Goal: Information Seeking & Learning: Learn about a topic

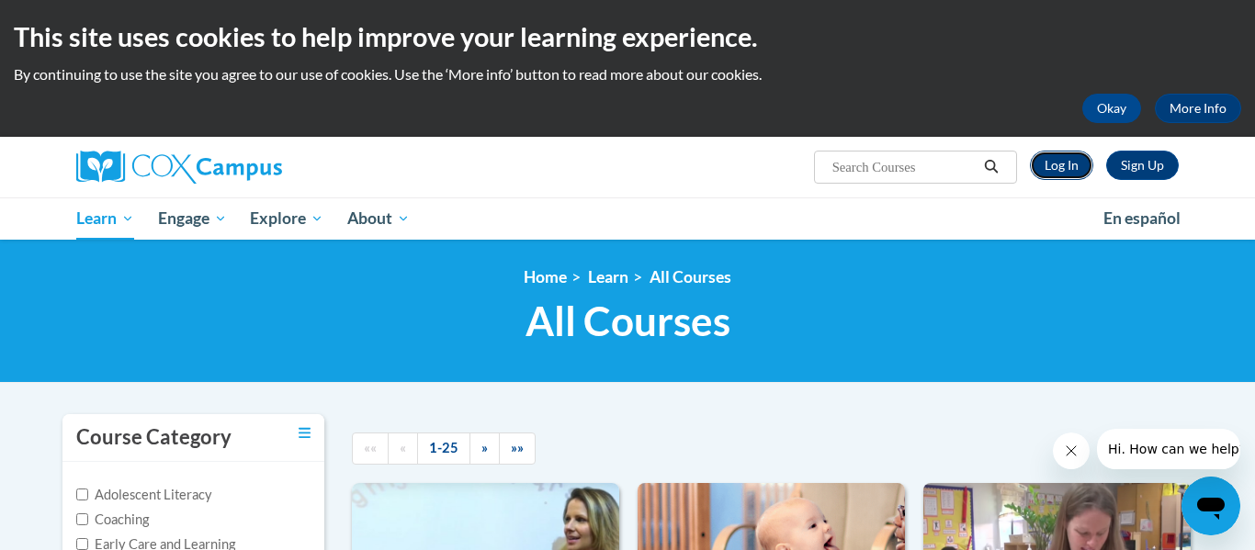
click at [1050, 164] on link "Log In" at bounding box center [1061, 165] width 63 height 29
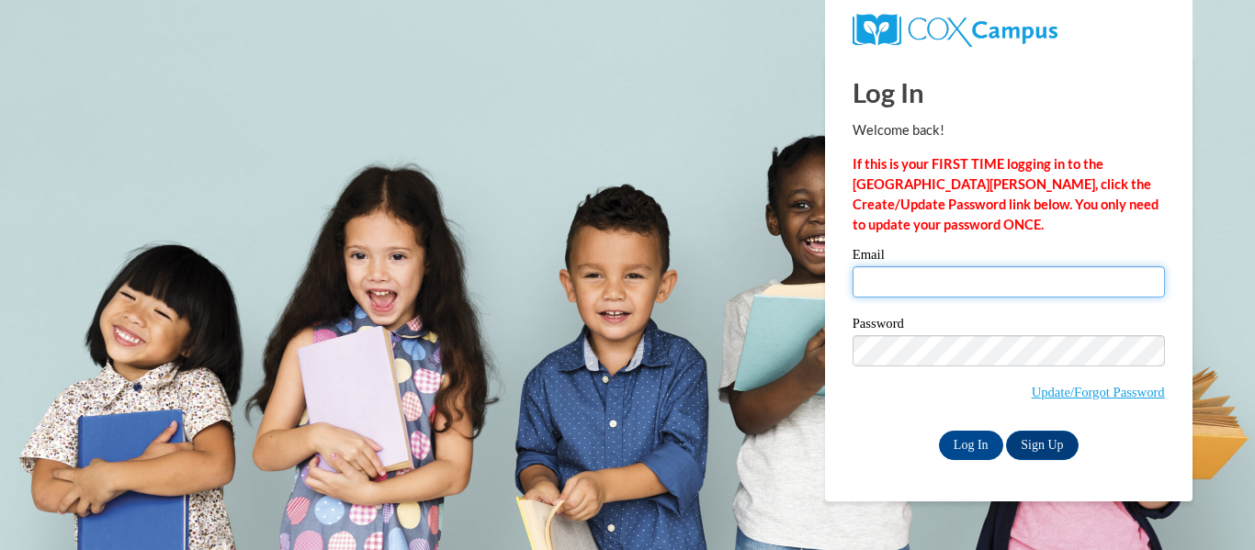
click at [1031, 274] on input "Email" at bounding box center [1009, 281] width 312 height 31
type input "bparman@nobleps.com"
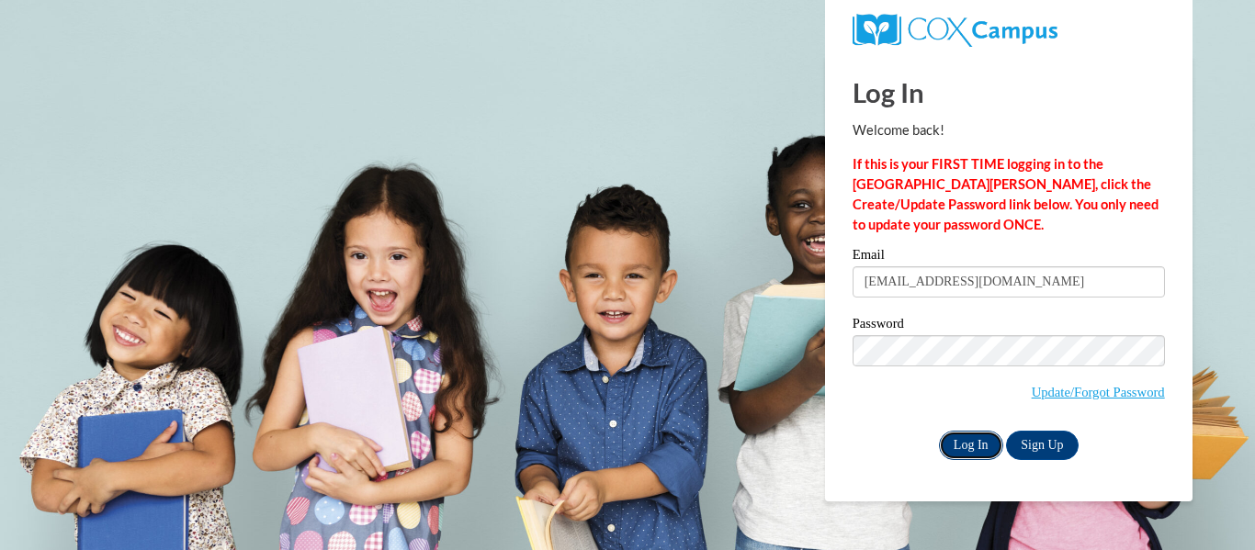
click at [975, 447] on input "Log In" at bounding box center [971, 445] width 64 height 29
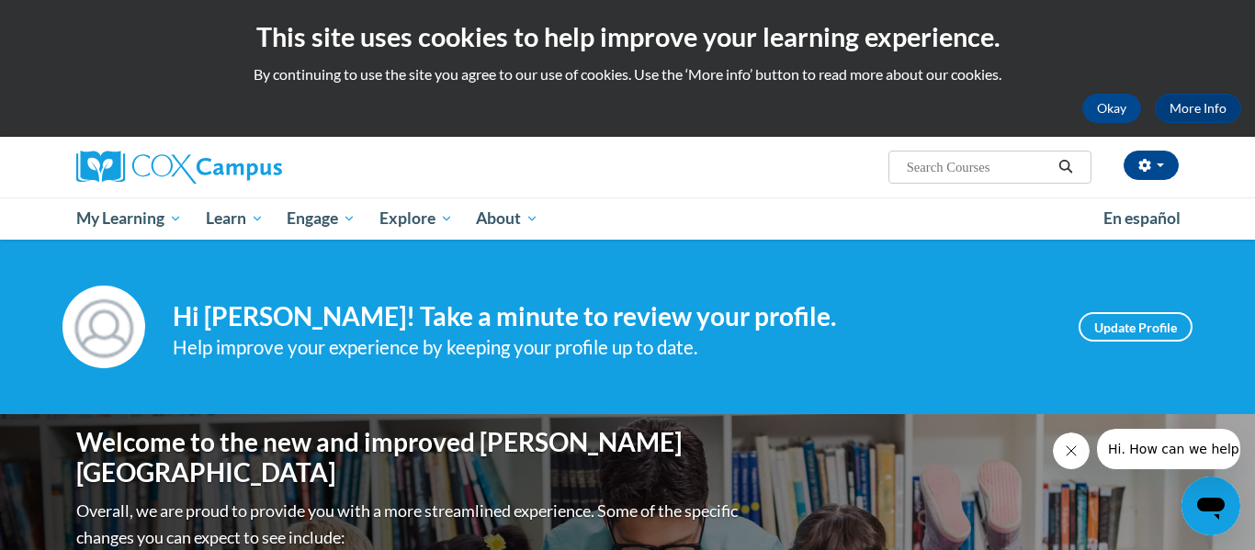
click at [774, 382] on div "Your profile Hi Brittany Parman! Take a minute to review your profile. Help imp…" at bounding box center [627, 327] width 1255 height 175
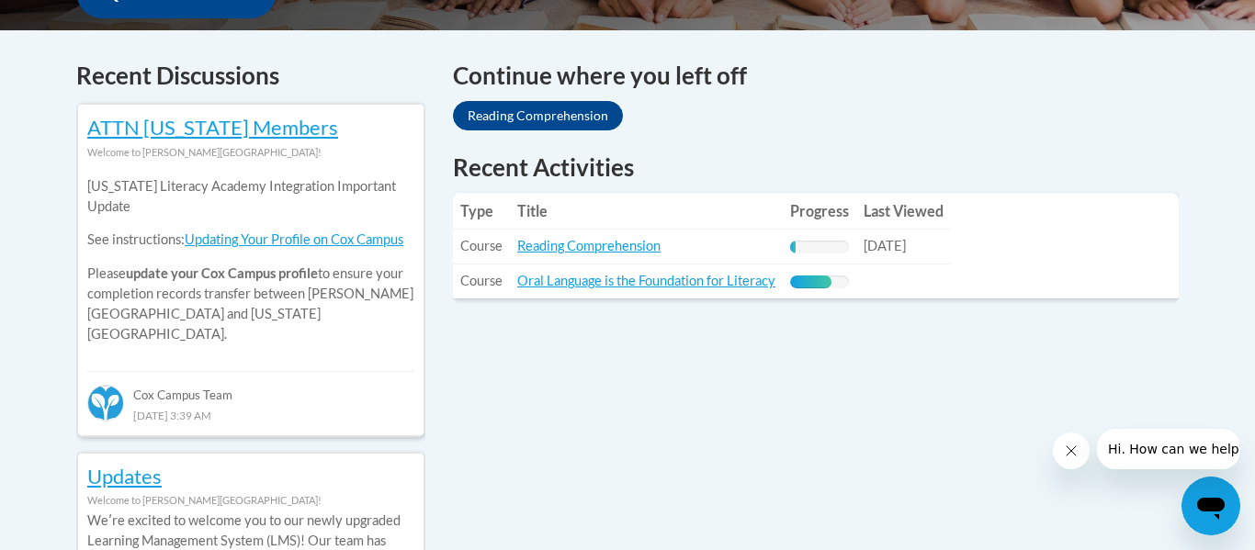
scroll to position [772, 0]
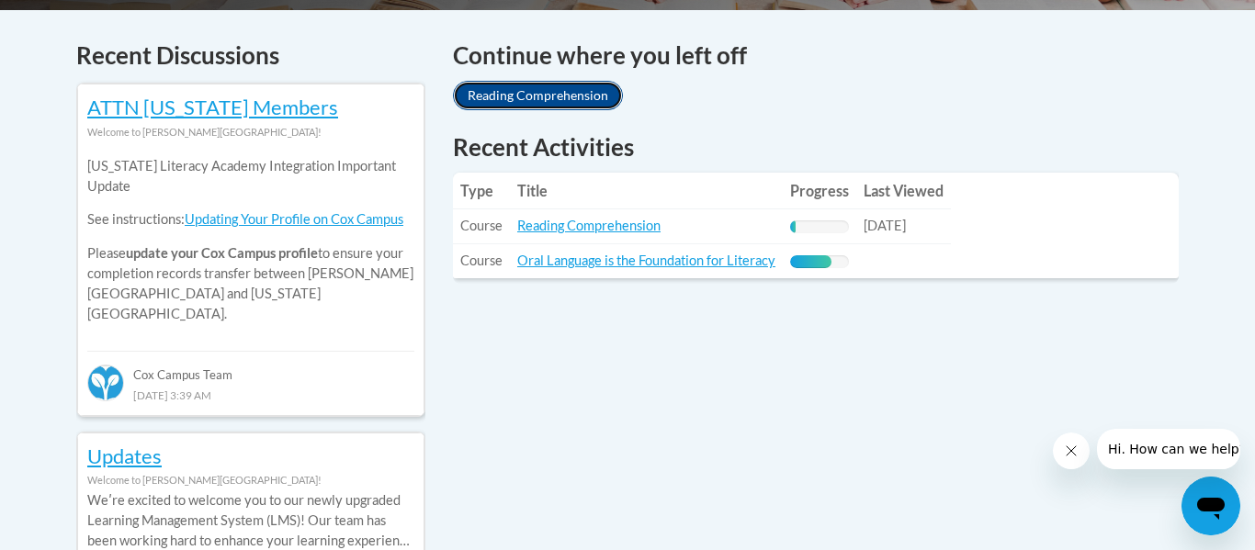
click at [544, 96] on link "Reading Comprehension" at bounding box center [538, 95] width 170 height 29
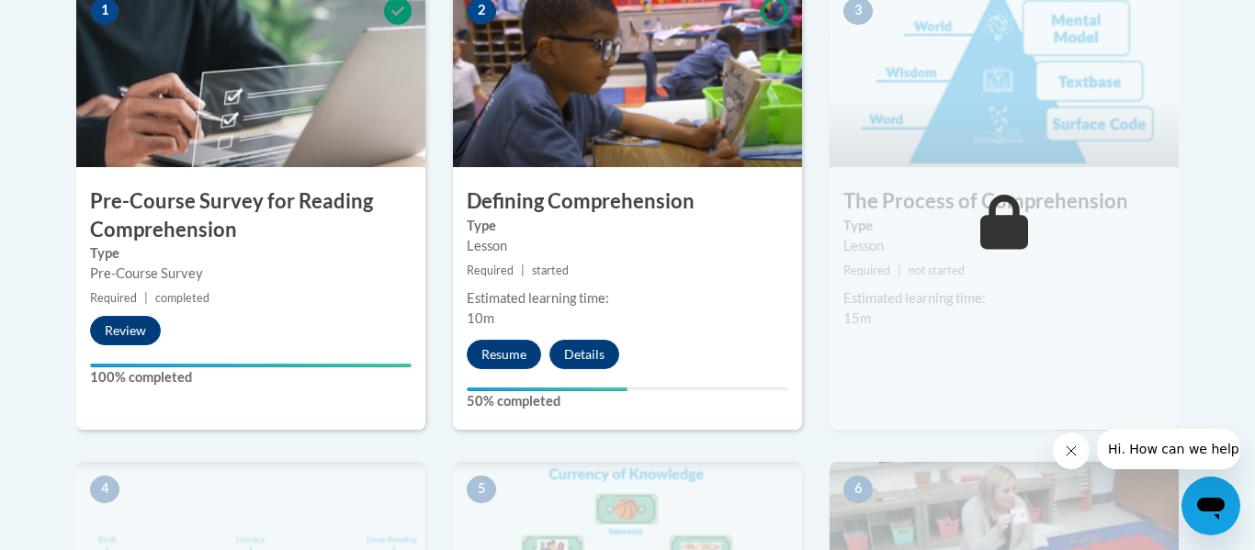
scroll to position [698, 0]
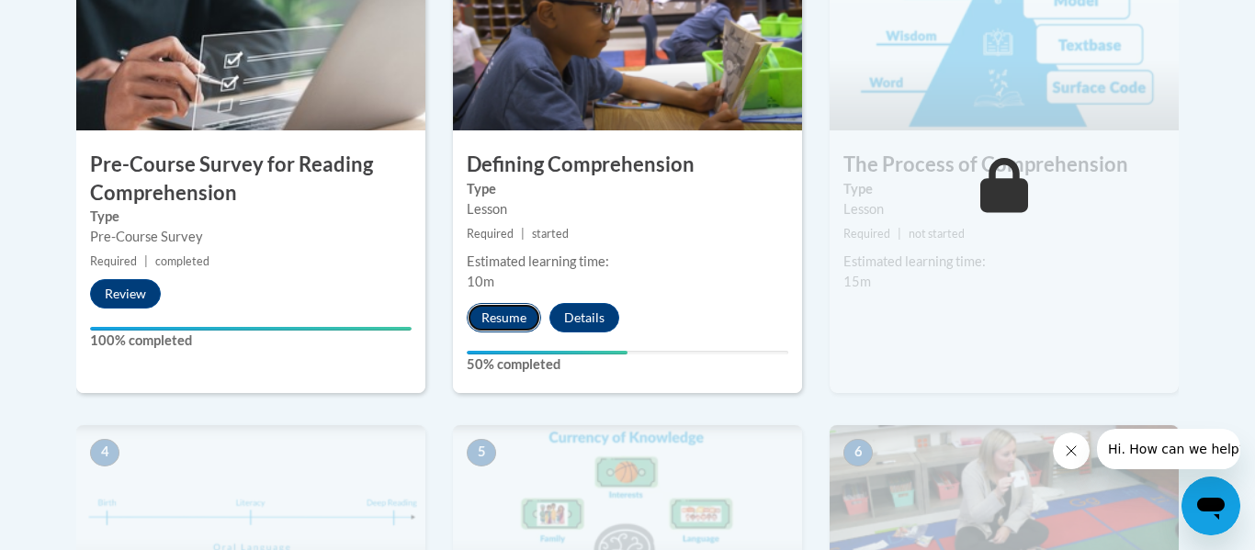
click at [499, 312] on button "Resume" at bounding box center [504, 317] width 74 height 29
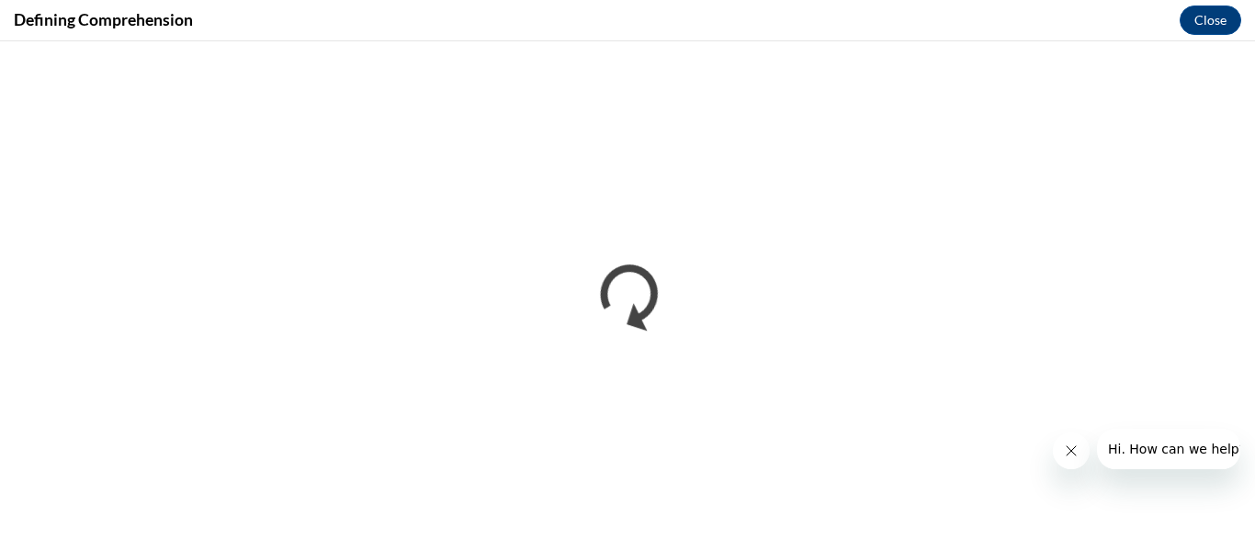
scroll to position [0, 0]
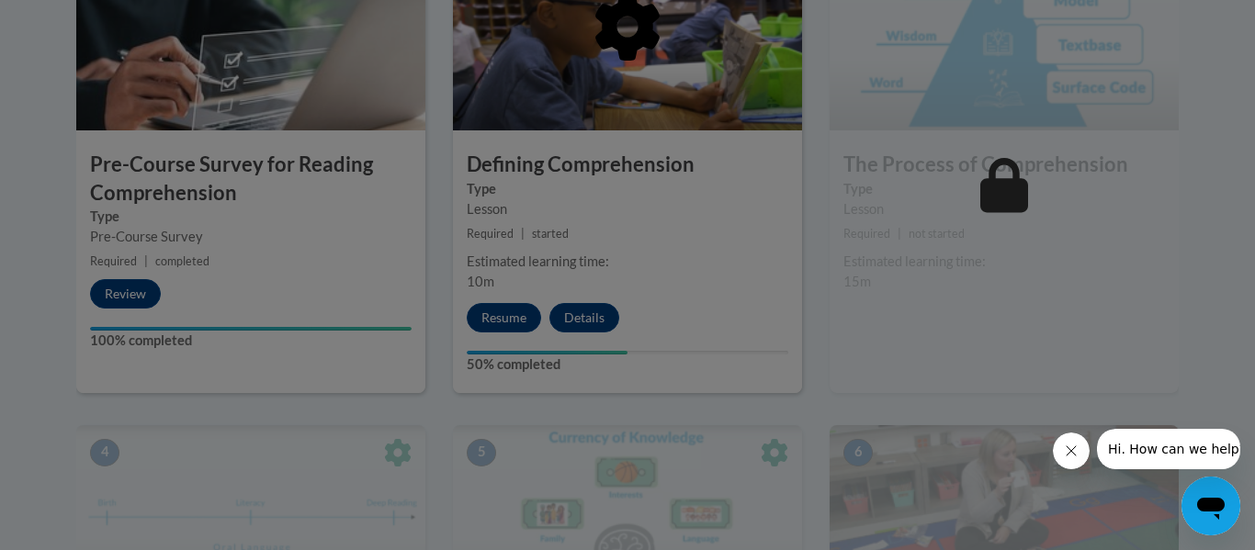
click at [501, 320] on div at bounding box center [627, 275] width 1255 height 550
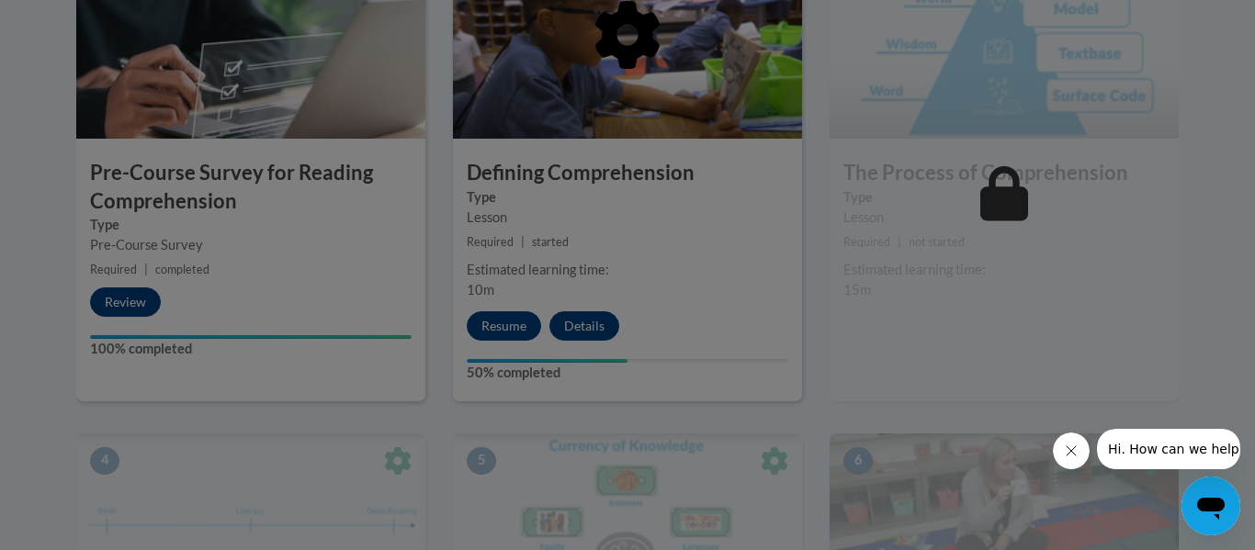
scroll to position [698, 0]
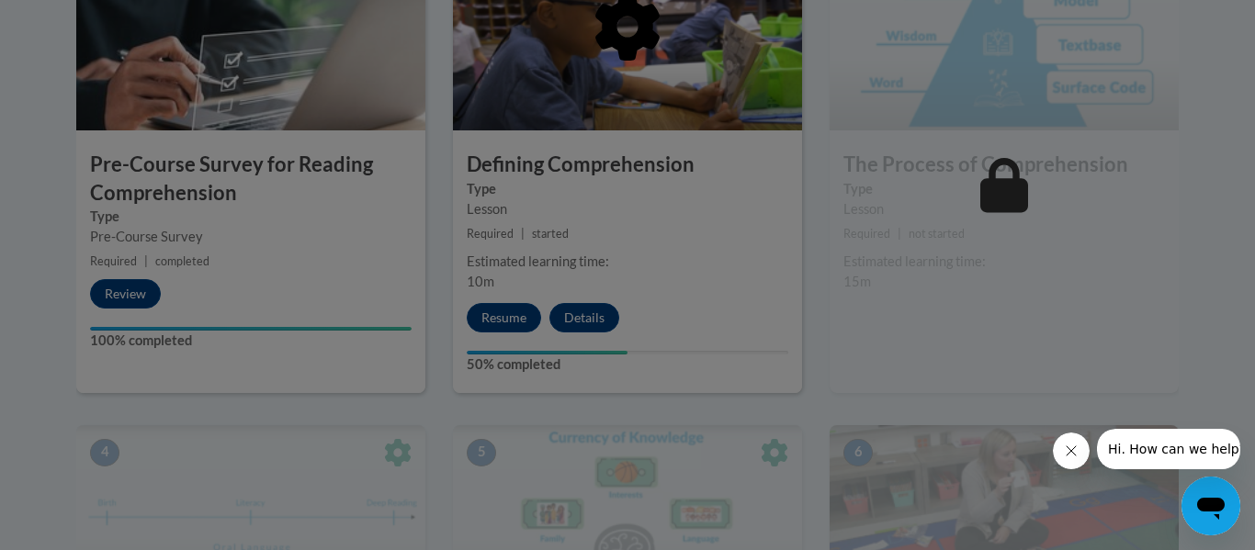
click at [492, 318] on div at bounding box center [627, 275] width 1255 height 550
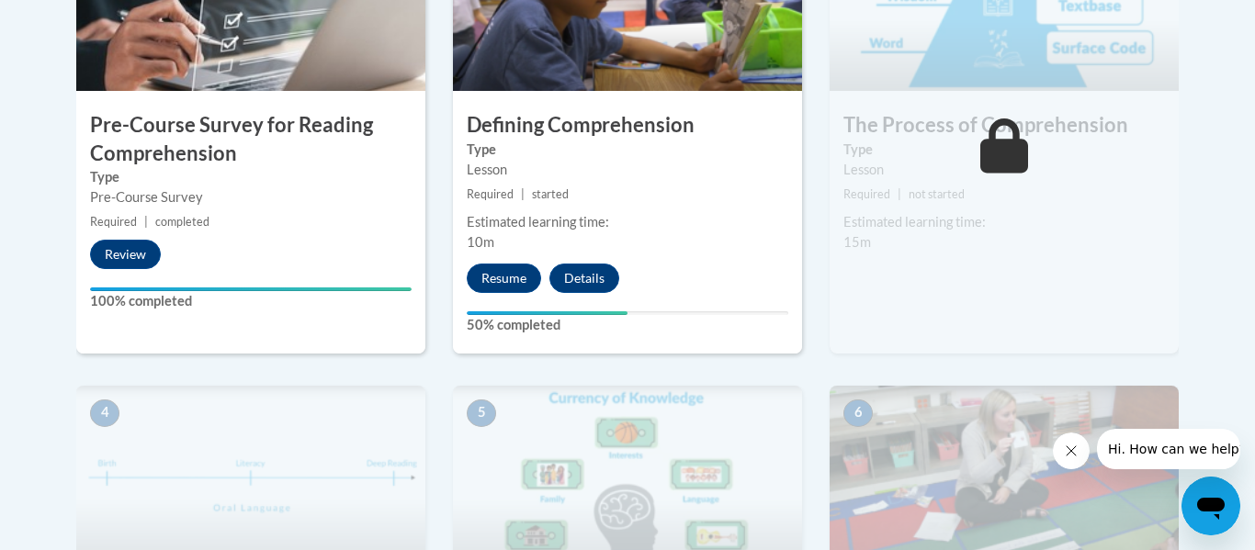
scroll to position [735, 0]
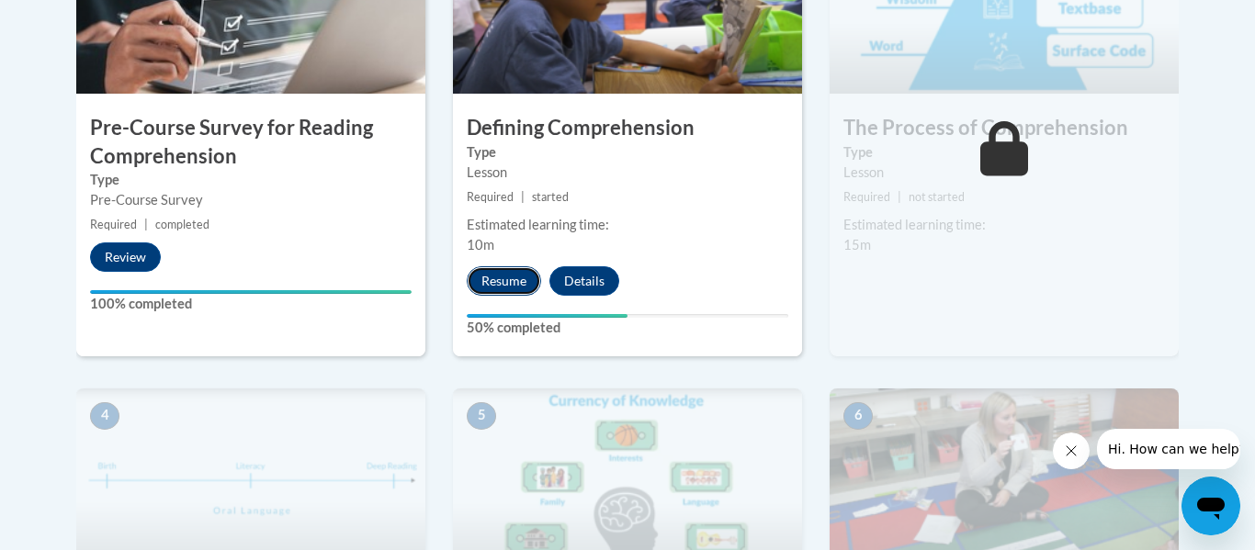
click at [528, 273] on button "Resume" at bounding box center [504, 280] width 74 height 29
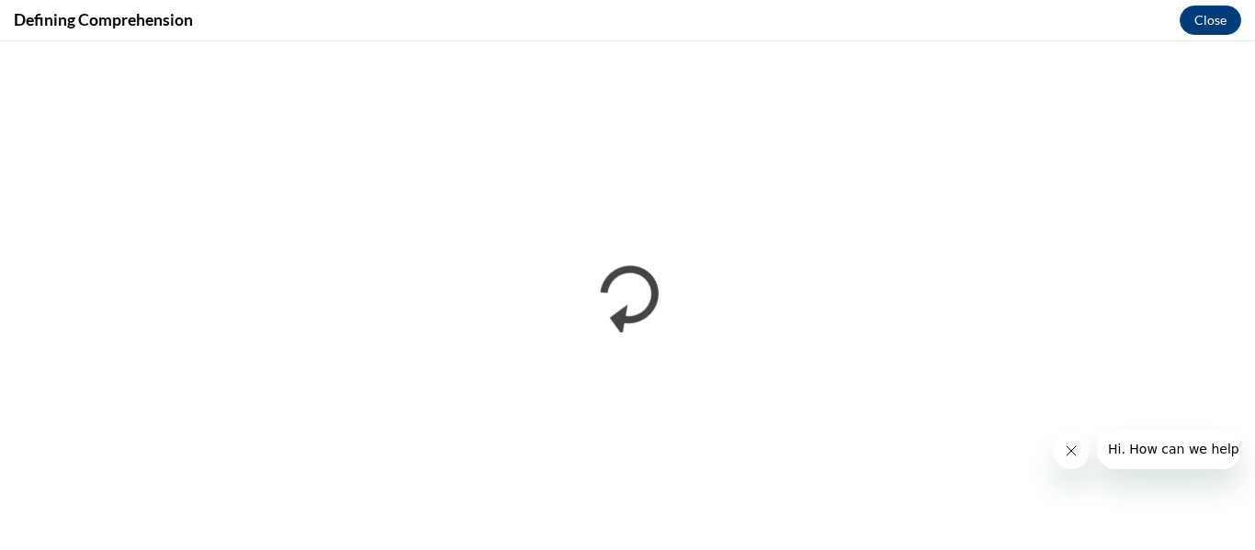
scroll to position [0, 0]
click at [532, 26] on div "Defining Comprehension Close" at bounding box center [627, 20] width 1255 height 41
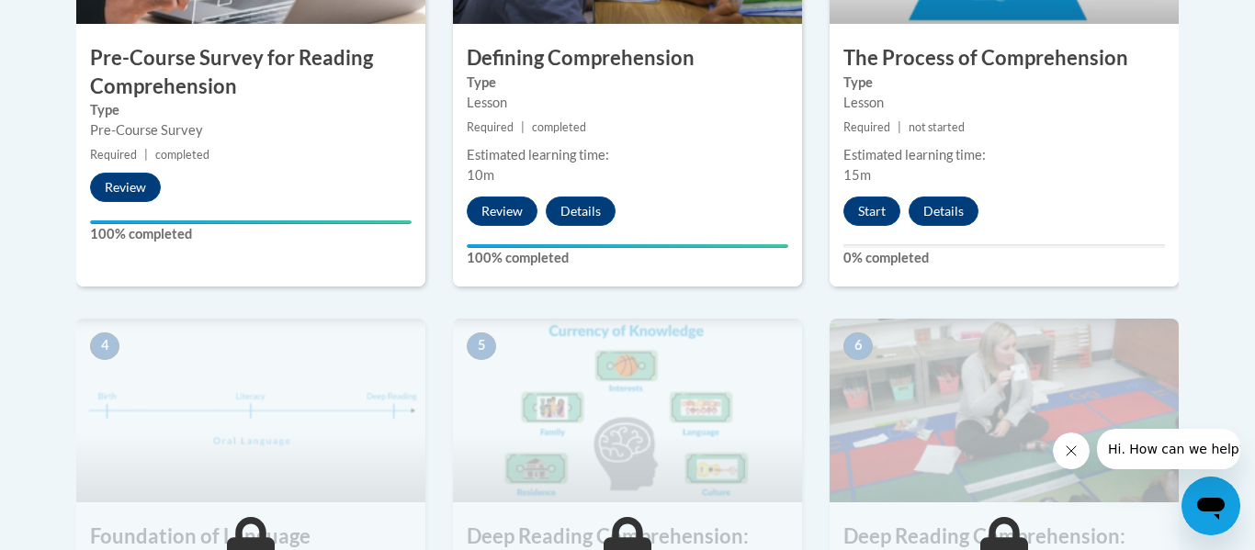
scroll to position [809, 0]
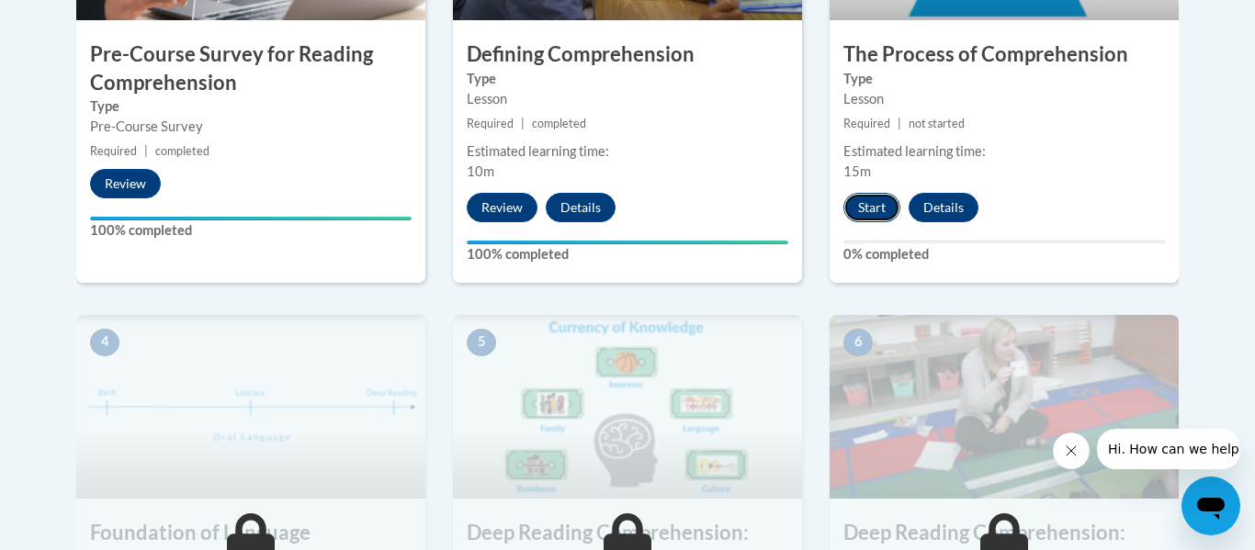
click at [868, 209] on button "Start" at bounding box center [872, 207] width 57 height 29
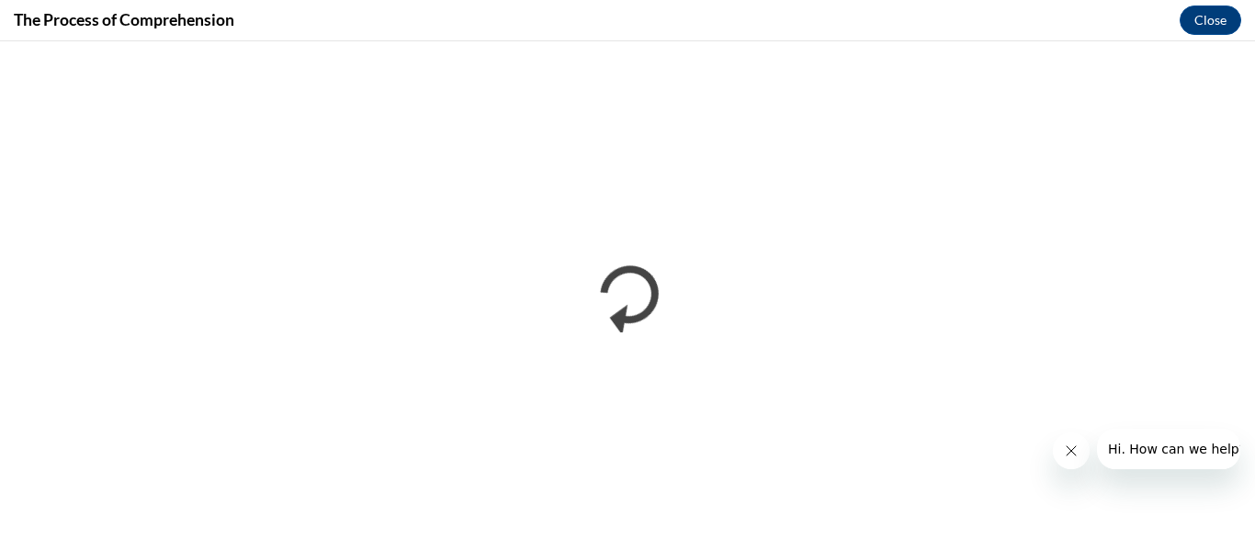
scroll to position [0, 0]
